Goal: Find specific page/section: Find specific page/section

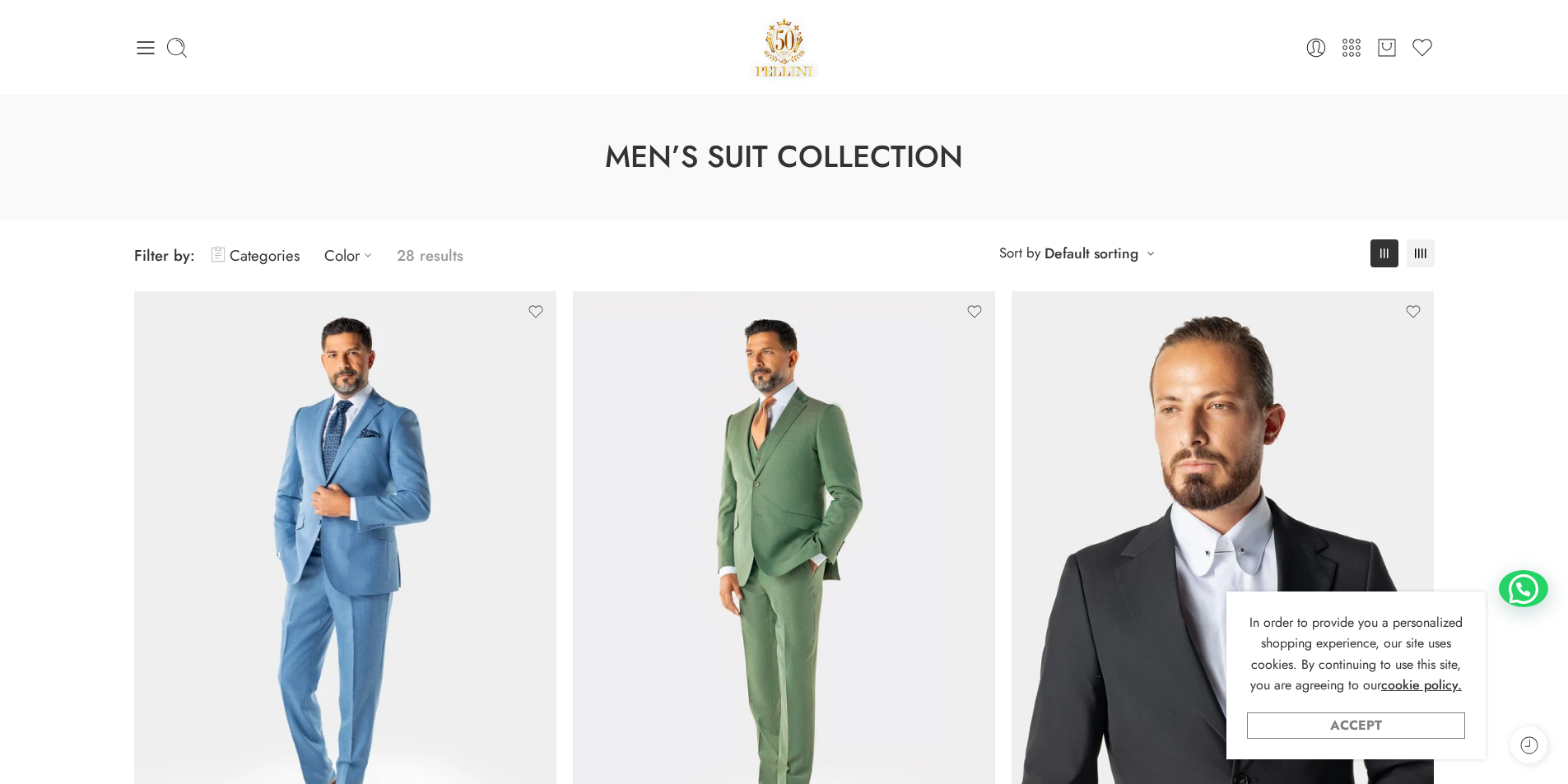
click at [1436, 727] on link "Accept" at bounding box center [1356, 726] width 219 height 27
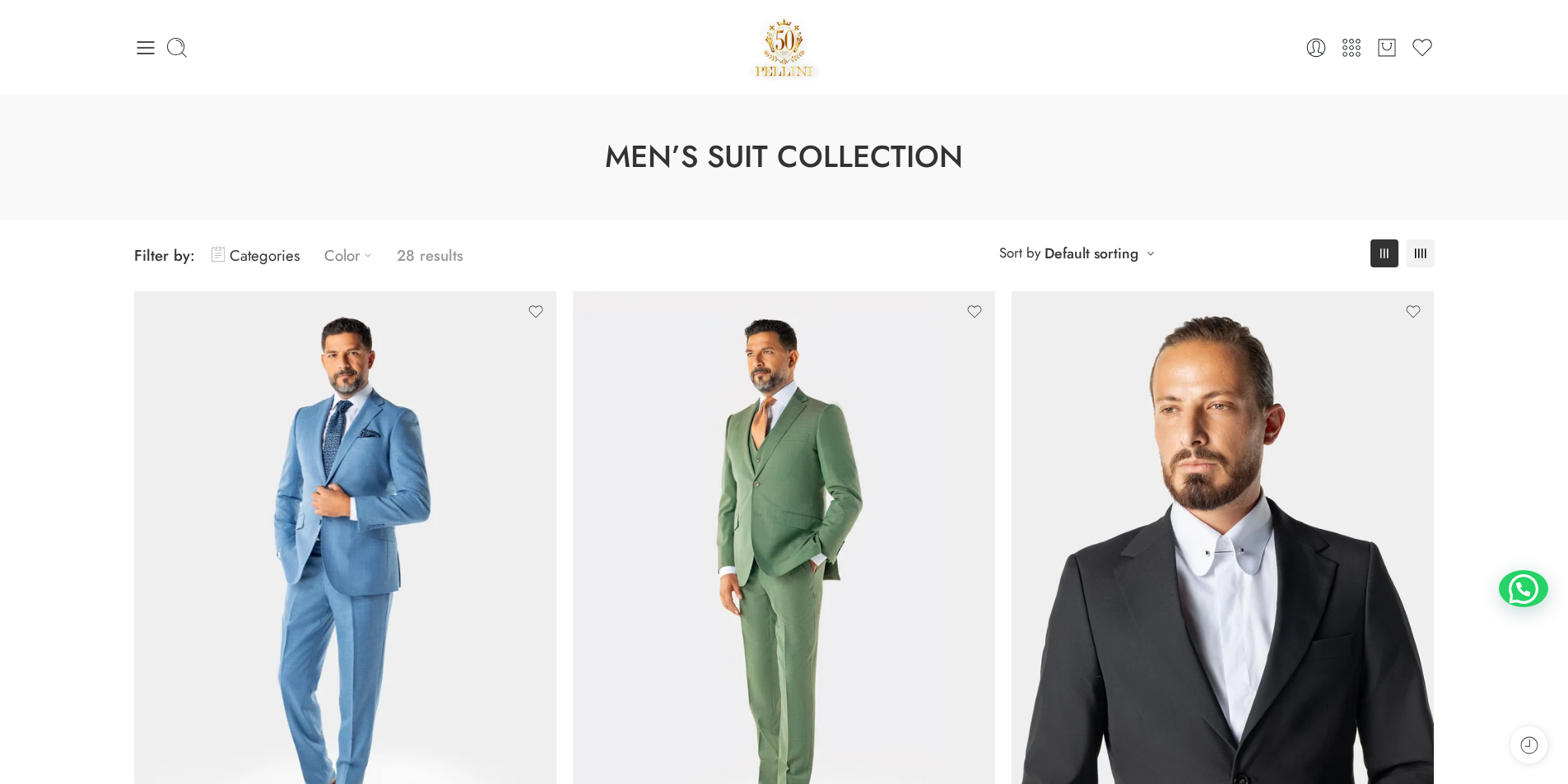
click at [341, 262] on link "Color" at bounding box center [352, 255] width 56 height 39
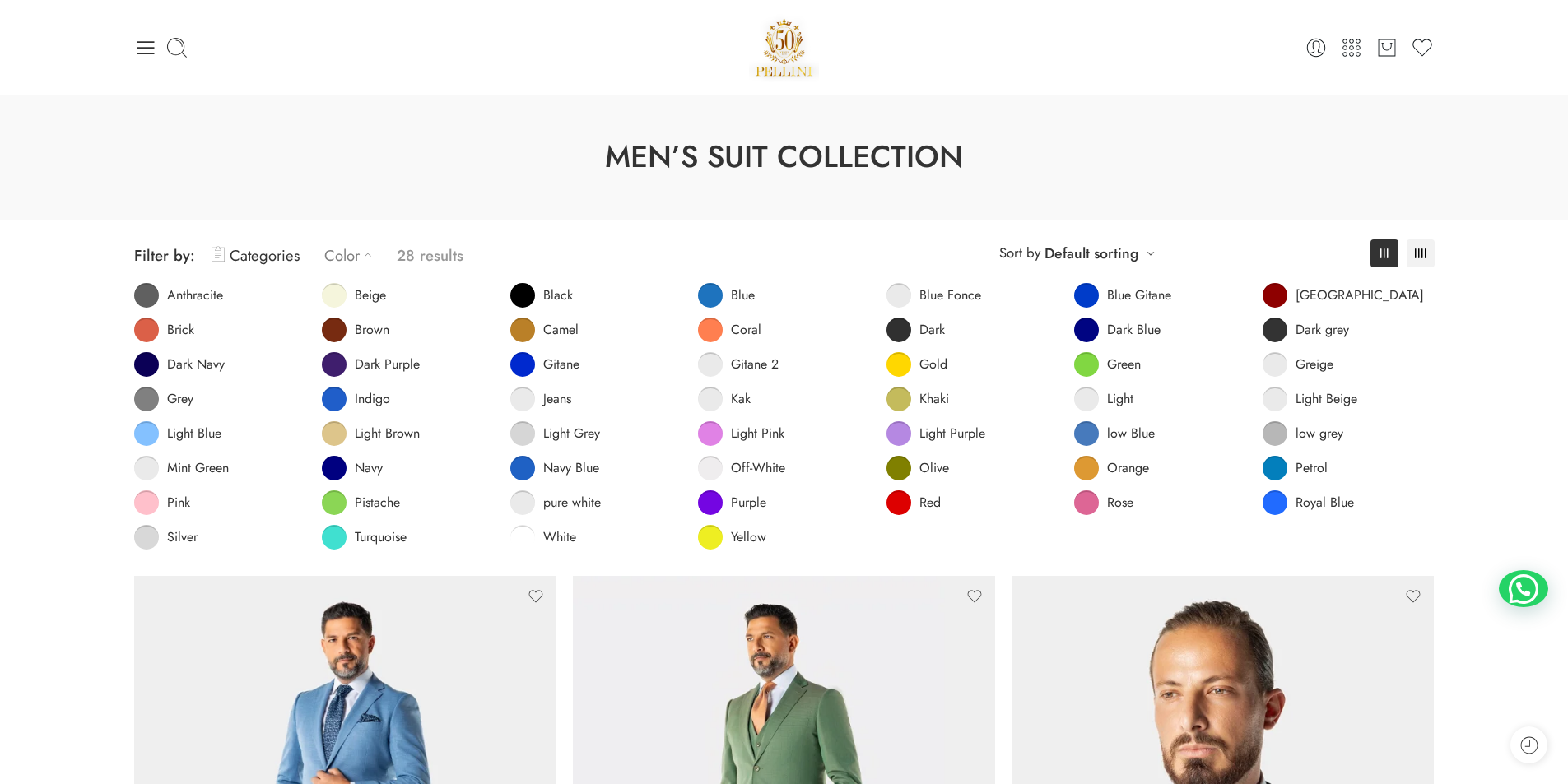
click at [341, 262] on link "Color" at bounding box center [352, 255] width 56 height 39
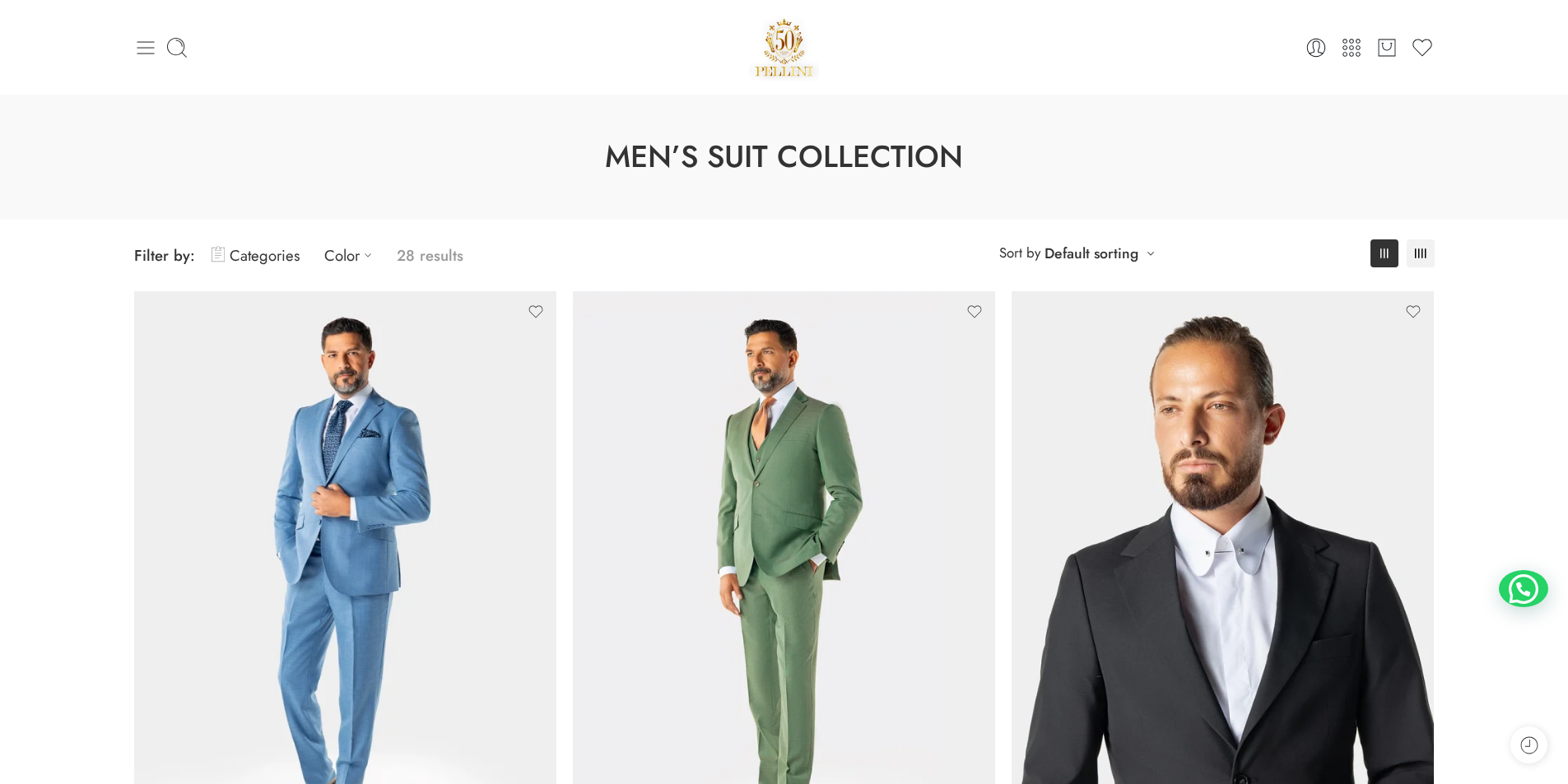
click at [146, 39] on icon at bounding box center [145, 47] width 23 height 23
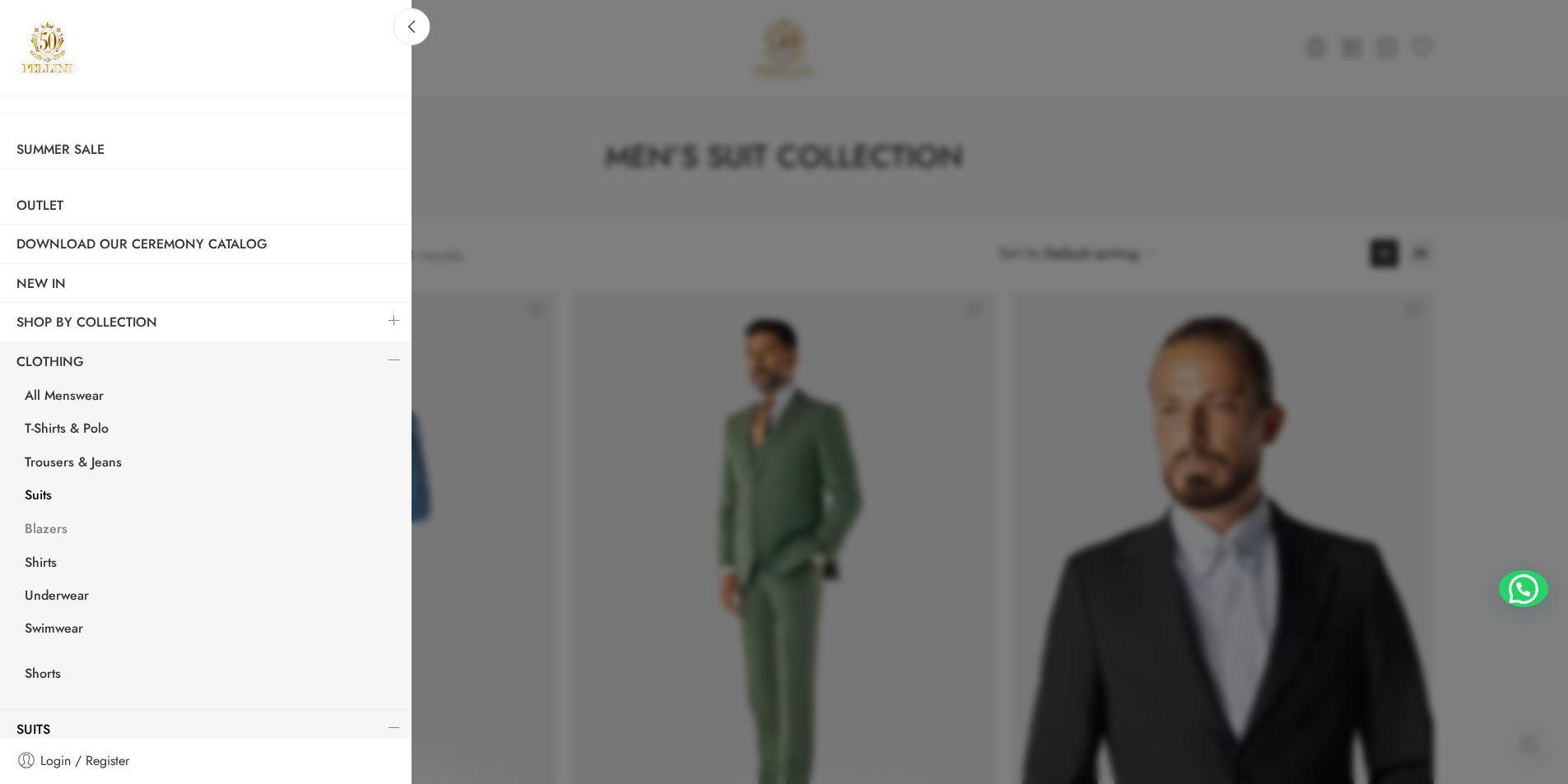
click at [66, 531] on link "Blazers" at bounding box center [210, 531] width 404 height 34
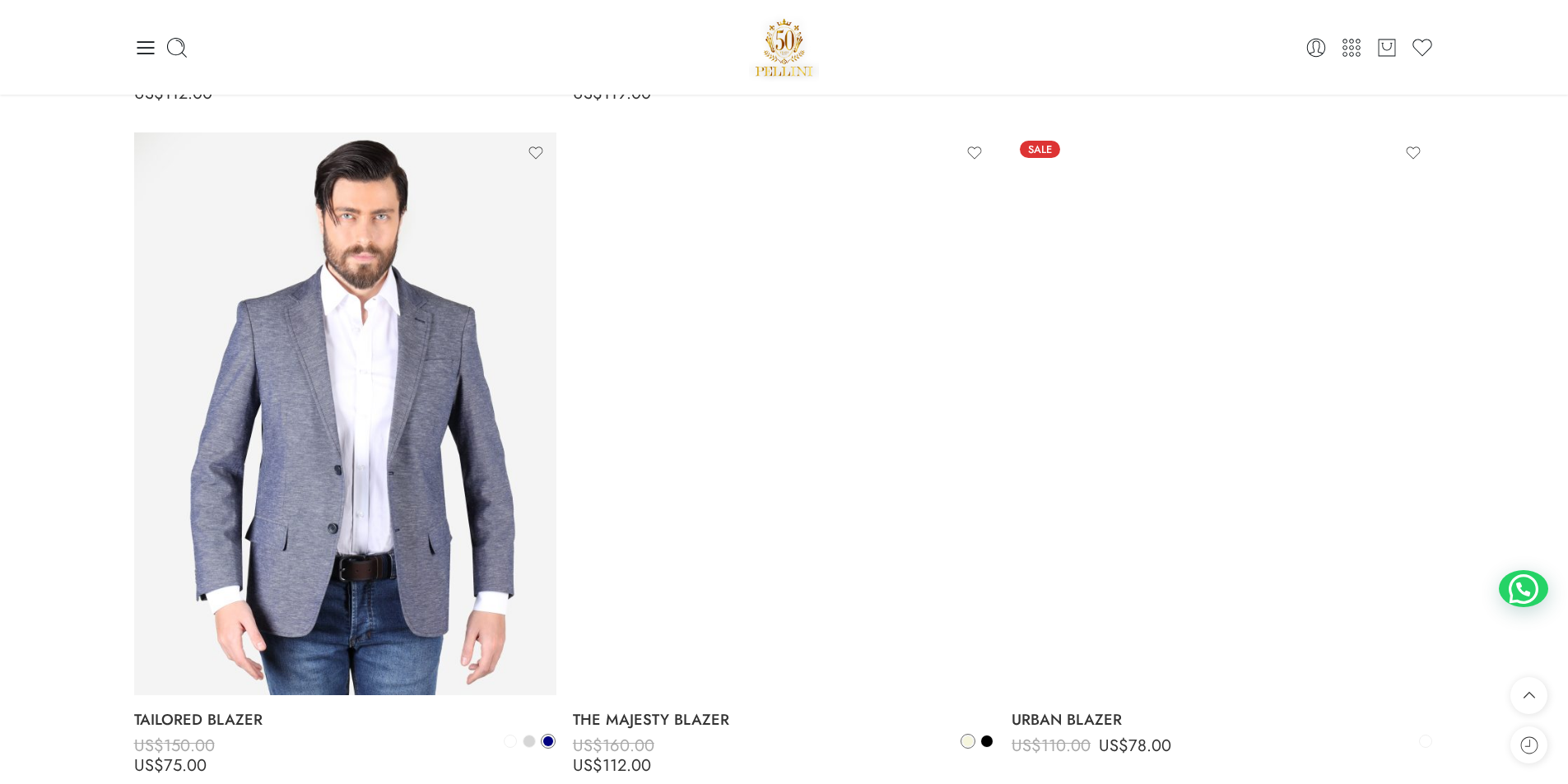
scroll to position [1234, 0]
